Goal: Navigation & Orientation: Find specific page/section

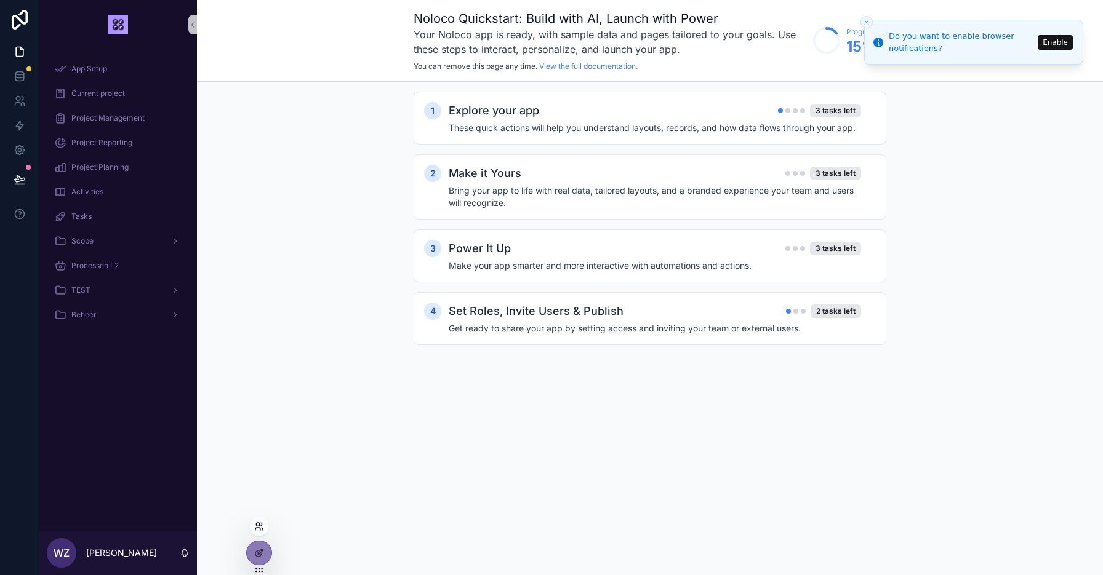
click at [258, 528] on icon at bounding box center [259, 527] width 10 height 10
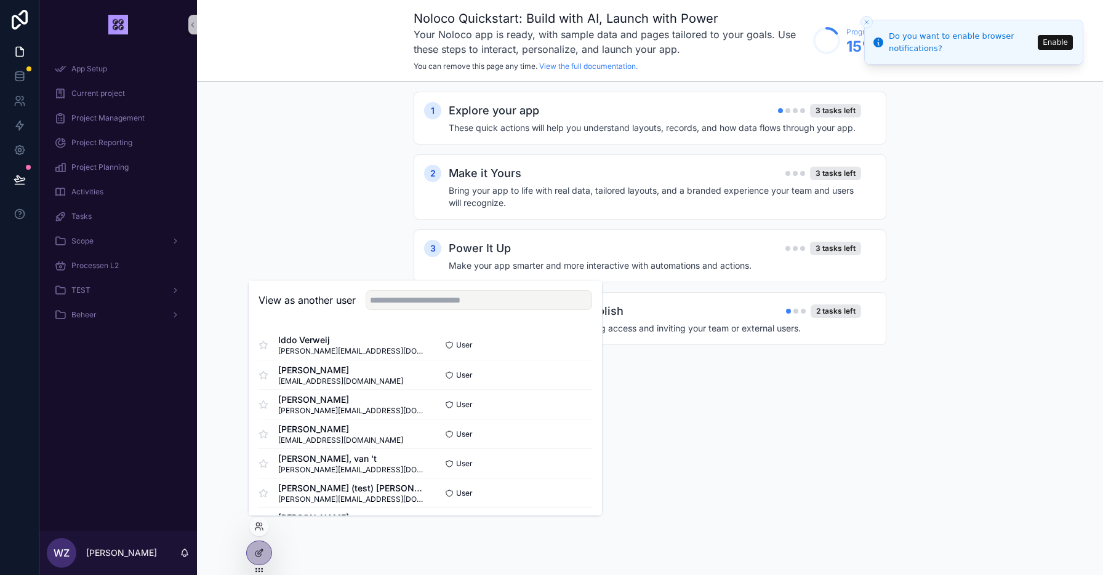
click at [258, 570] on icon at bounding box center [259, 571] width 10 height 10
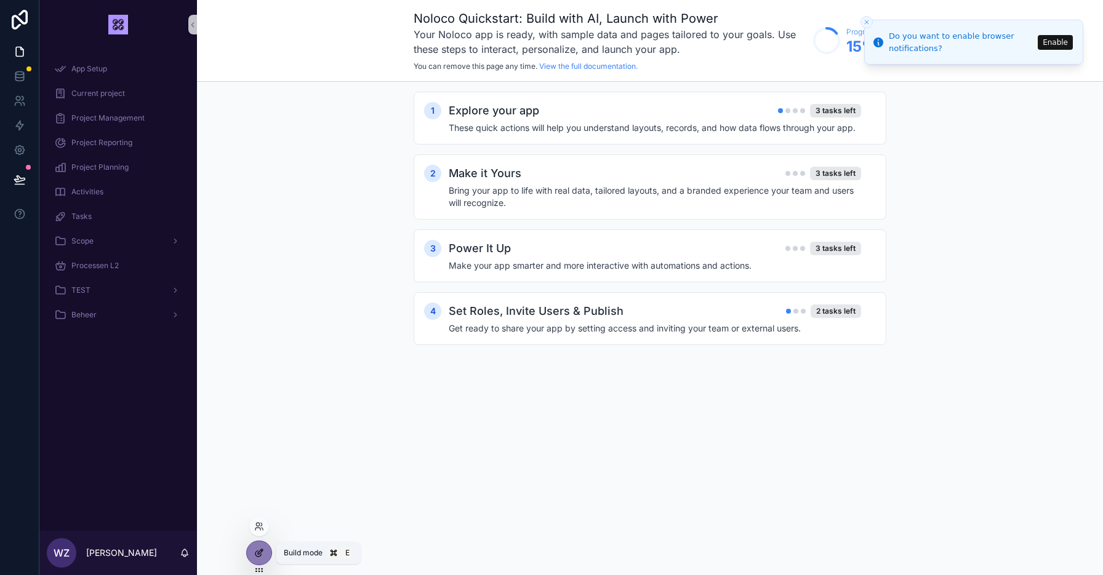
click at [258, 554] on icon at bounding box center [260, 552] width 5 height 5
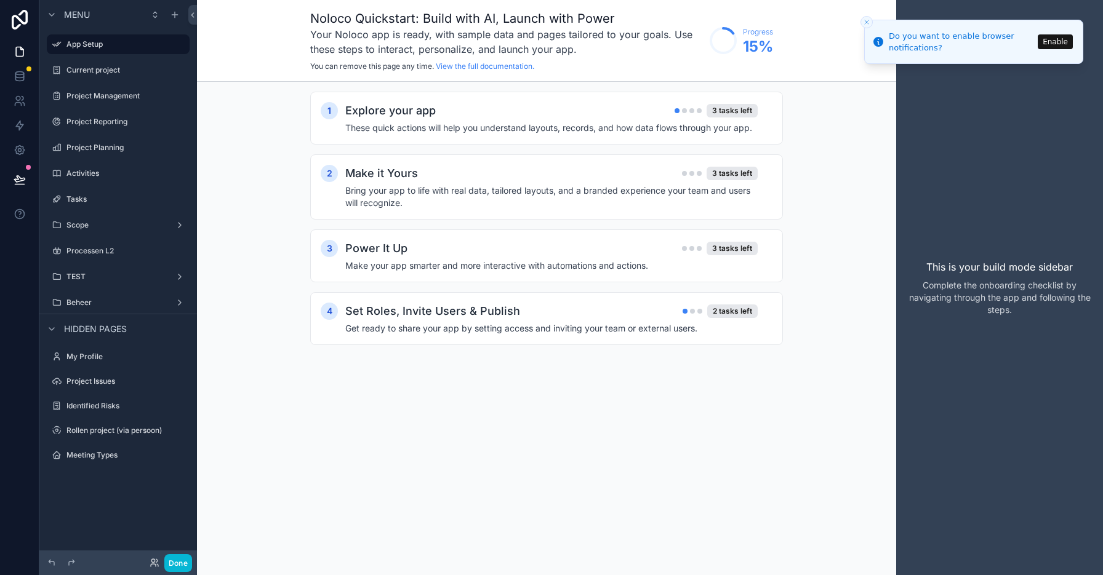
click at [867, 22] on line "Close toast" at bounding box center [867, 22] width 4 height 4
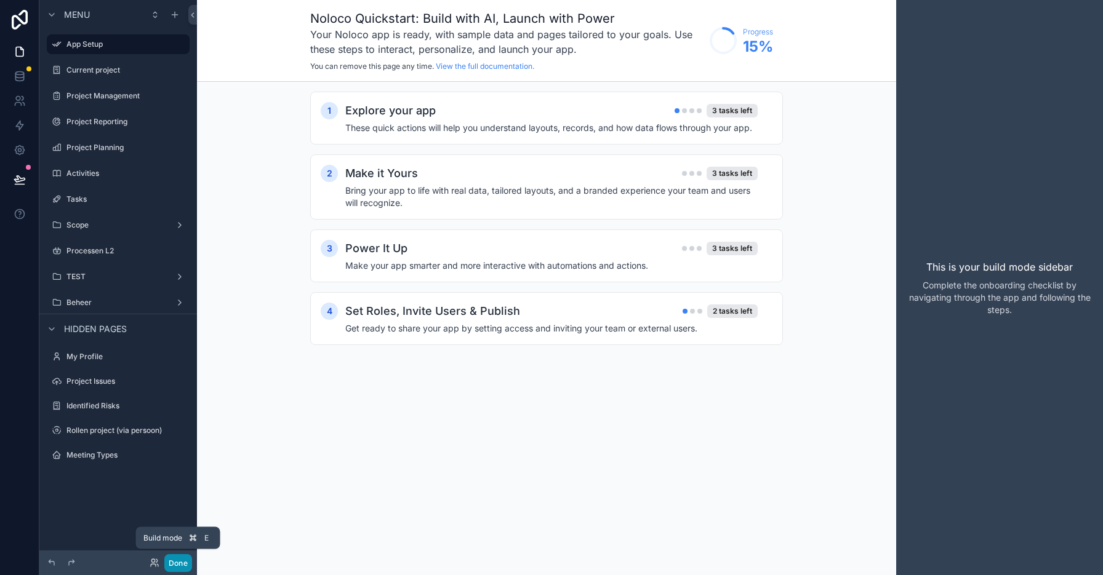
click at [177, 564] on button "Done" at bounding box center [178, 564] width 28 height 18
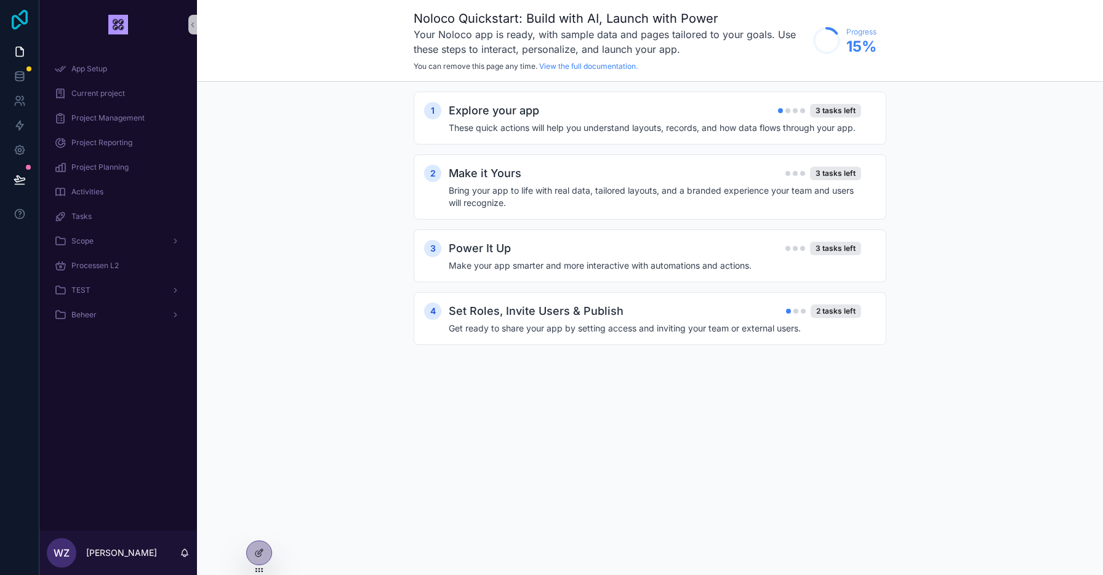
click at [15, 20] on icon at bounding box center [19, 20] width 25 height 20
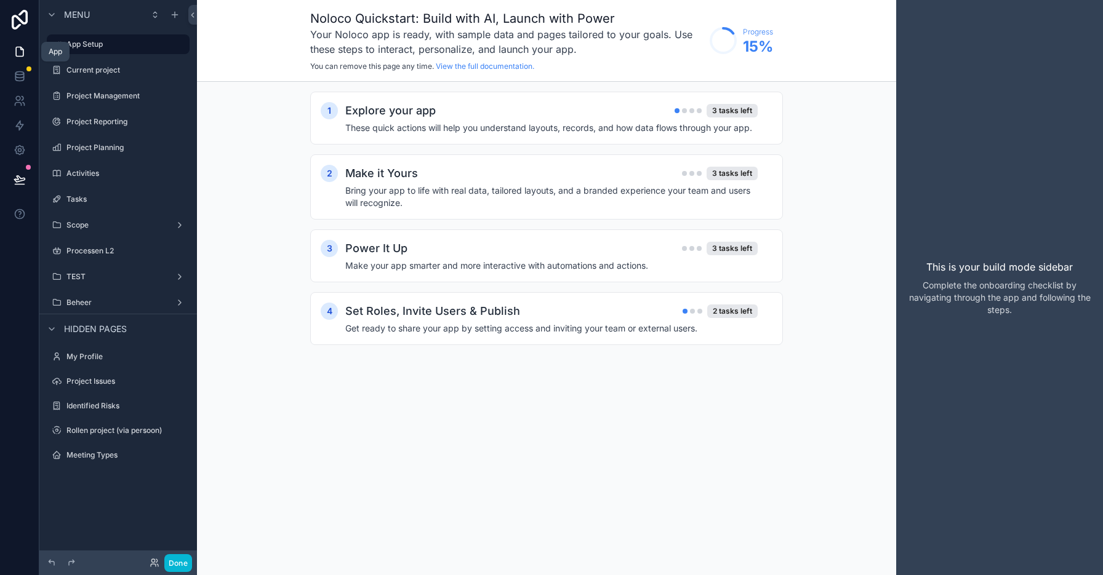
click at [17, 54] on icon at bounding box center [20, 52] width 12 height 12
click at [456, 66] on link "View the full documentation." at bounding box center [485, 66] width 98 height 9
click at [177, 564] on button "Done" at bounding box center [178, 564] width 28 height 18
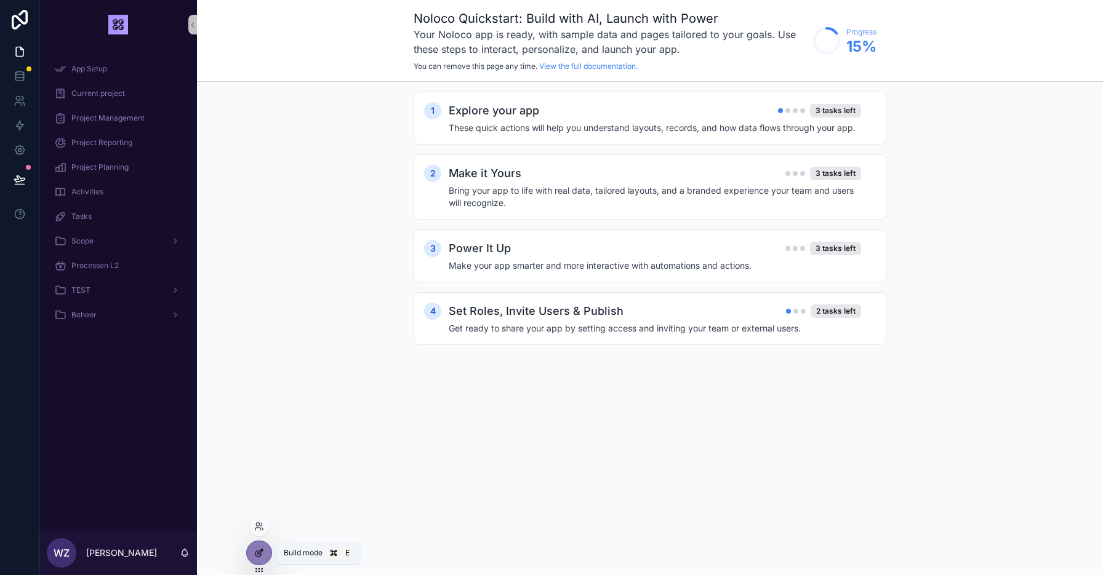
click at [262, 553] on icon at bounding box center [259, 553] width 10 height 10
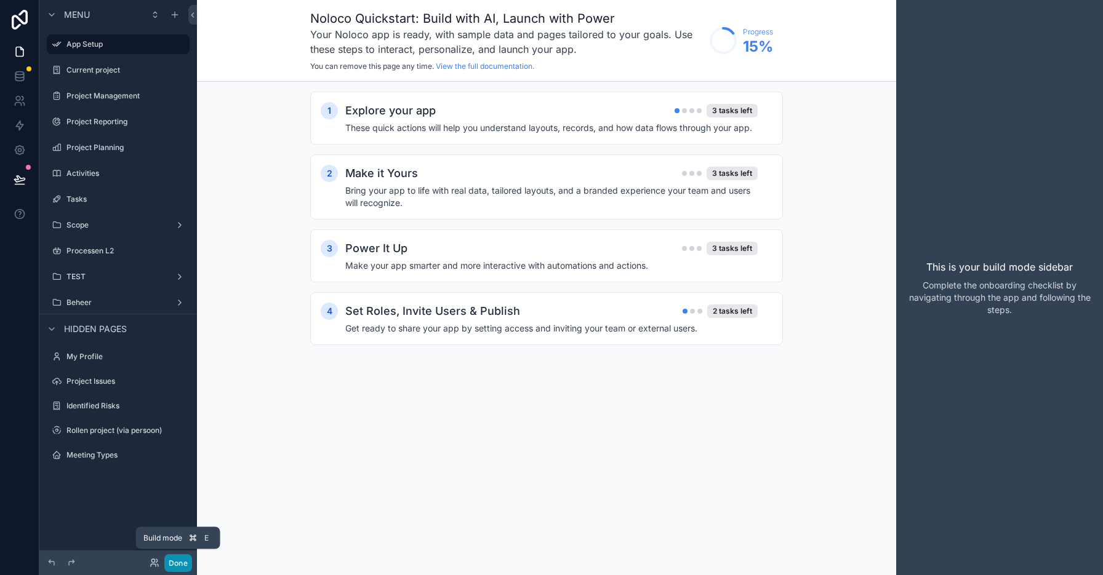
click at [175, 561] on button "Done" at bounding box center [178, 564] width 28 height 18
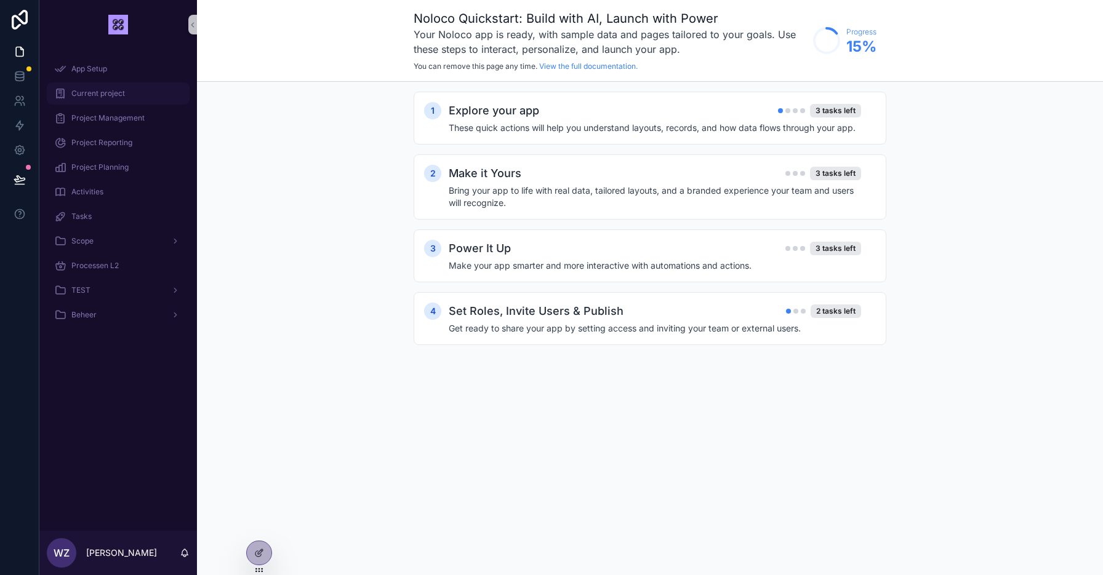
click at [90, 92] on span "Current project" at bounding box center [98, 94] width 54 height 10
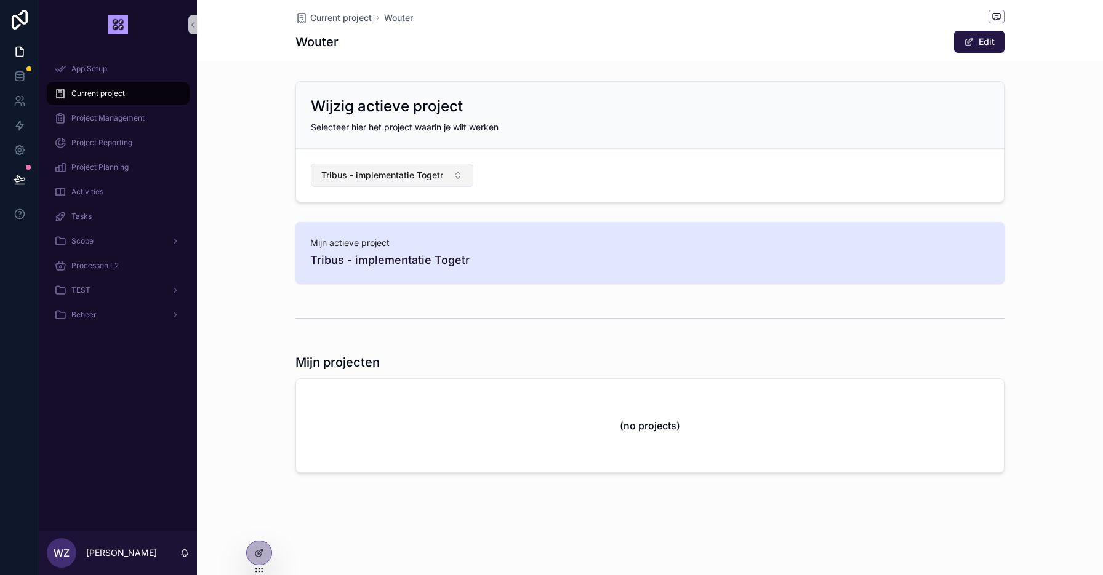
click at [377, 174] on span "Tribus - implementatie Togetr" at bounding box center [382, 175] width 122 height 12
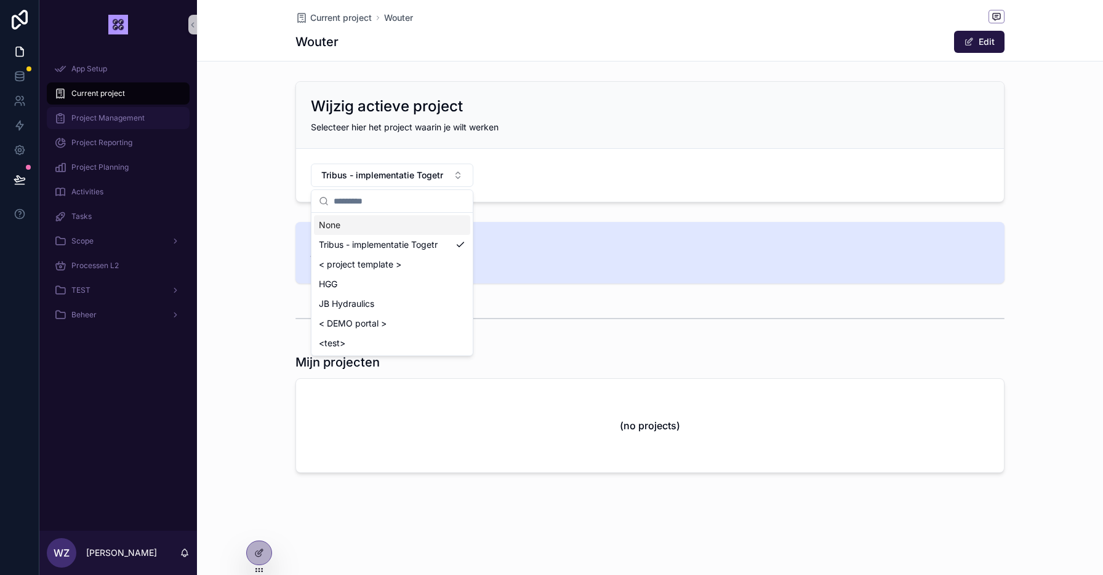
click at [128, 115] on span "Project Management" at bounding box center [107, 118] width 73 height 10
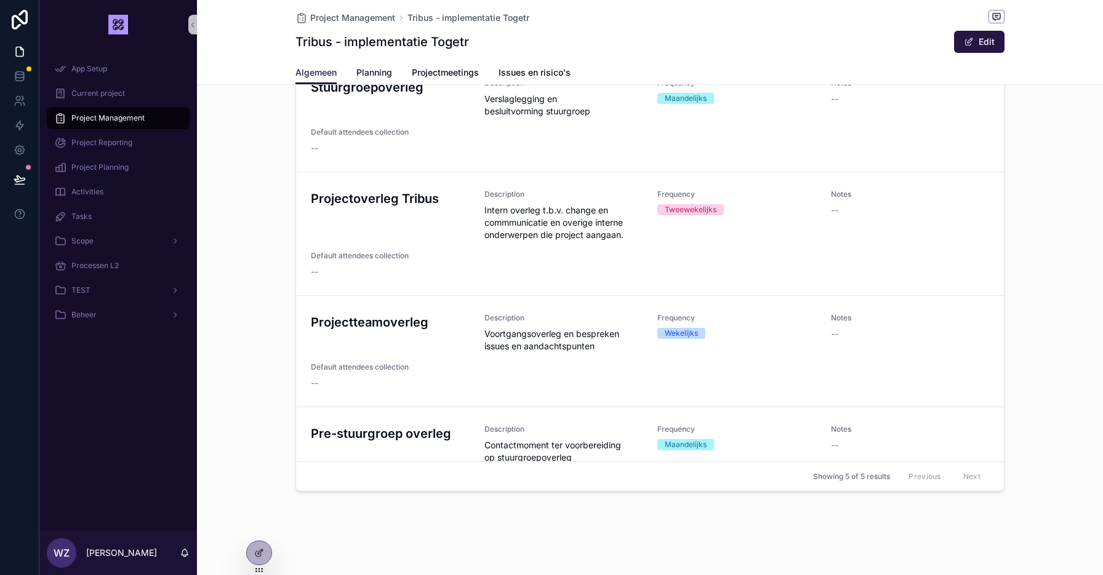
click at [371, 76] on span "Planning" at bounding box center [374, 72] width 36 height 12
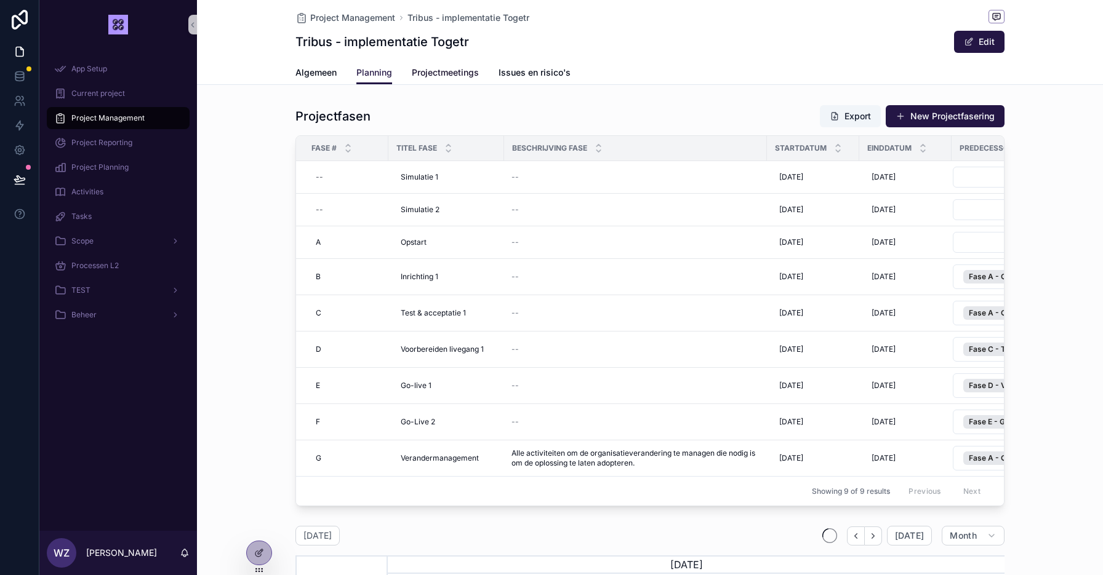
click at [470, 70] on span "Projectmeetings" at bounding box center [445, 72] width 67 height 12
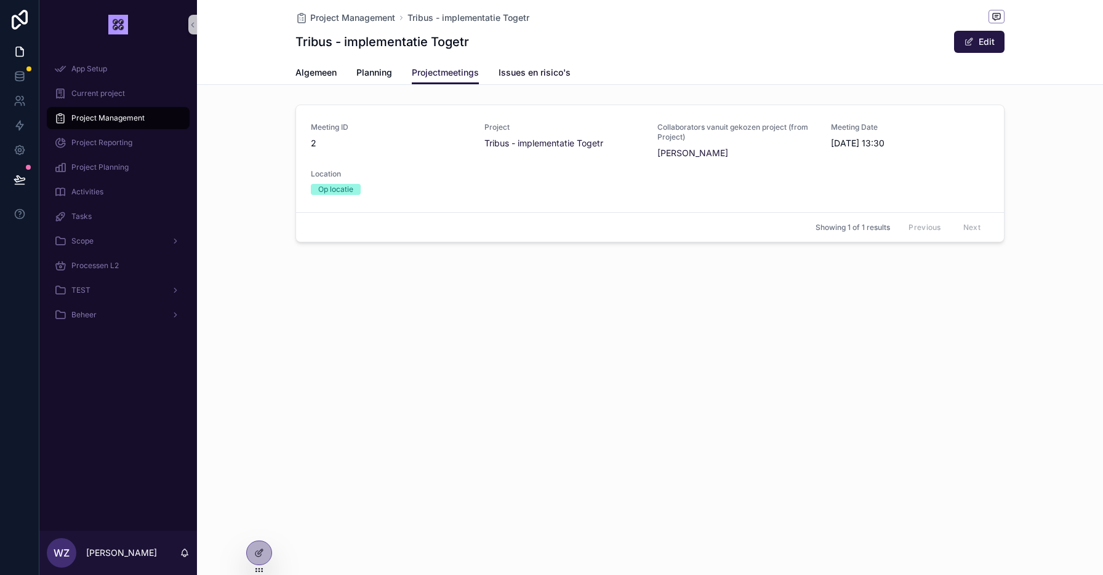
click at [537, 73] on span "Issues en risico's" at bounding box center [535, 72] width 72 height 12
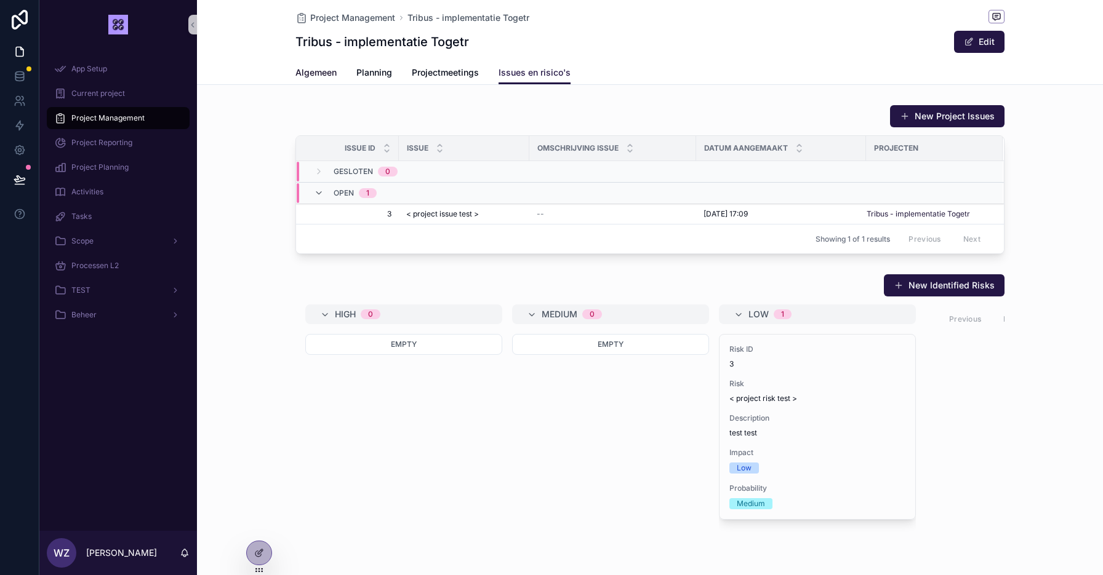
click at [305, 74] on span "Algemeen" at bounding box center [315, 72] width 41 height 12
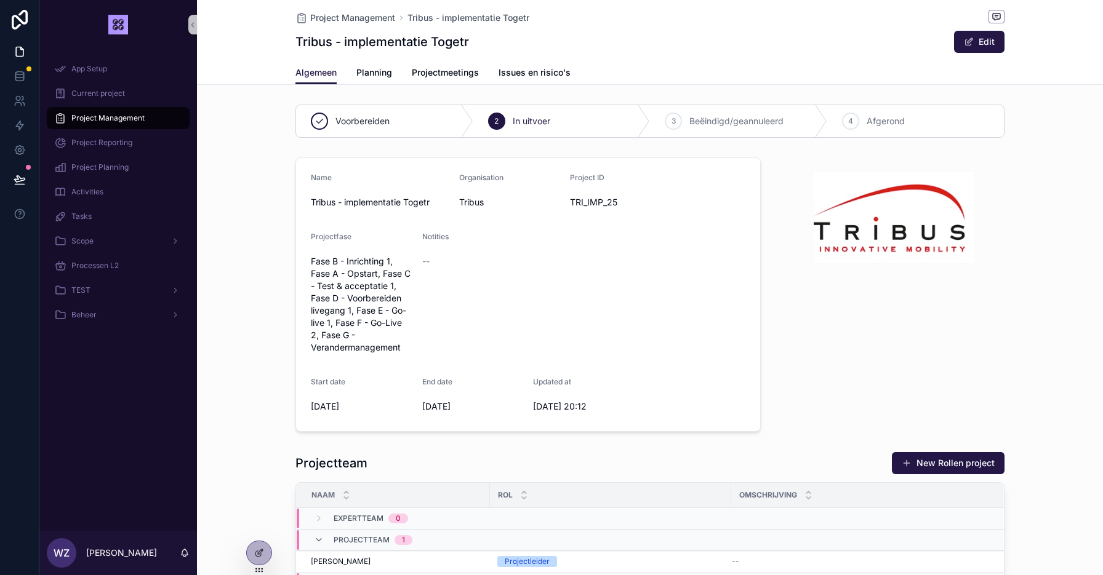
click at [275, 241] on div "Name Tribus - implementatie Togetr Organisation Tribus Project ID TRI_IMP_25 Pr…" at bounding box center [650, 295] width 906 height 284
click at [103, 240] on div "Scope" at bounding box center [118, 241] width 128 height 20
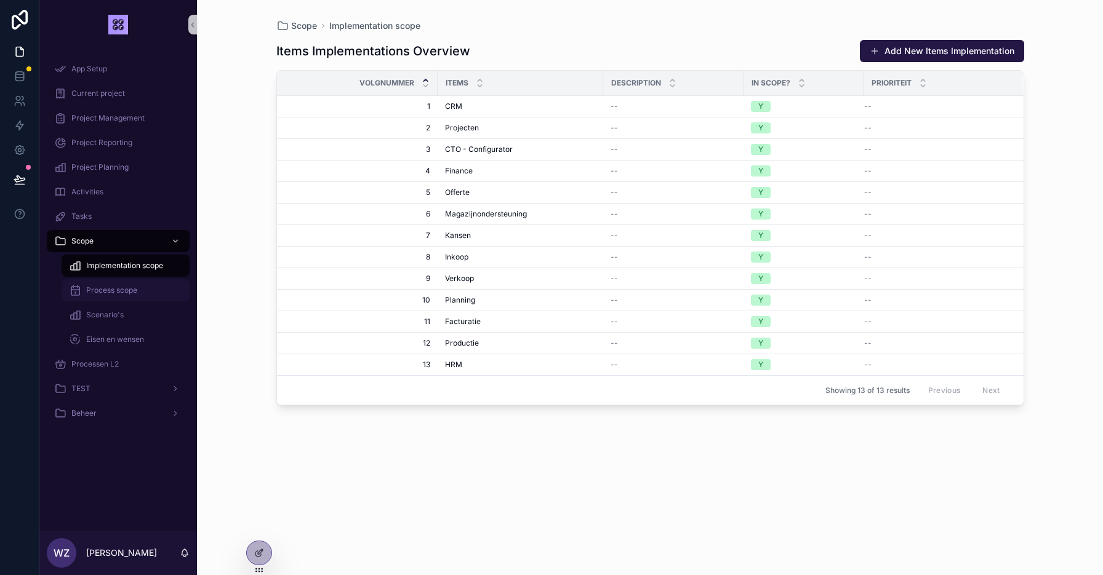
click at [135, 289] on span "Process scope" at bounding box center [111, 291] width 51 height 10
